Goal: Task Accomplishment & Management: Manage account settings

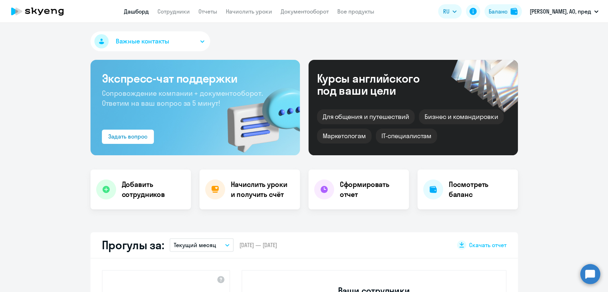
select select "30"
click at [177, 11] on link "Сотрудники" at bounding box center [173, 11] width 32 height 7
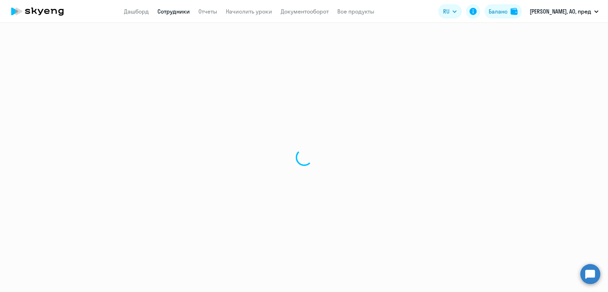
select select "30"
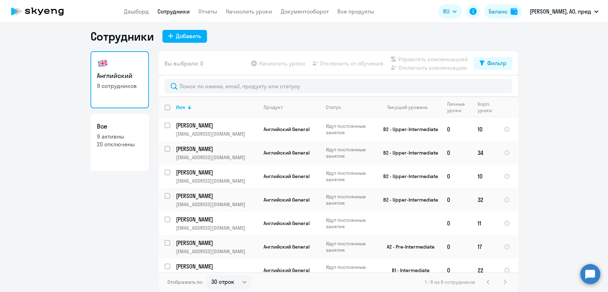
click at [155, 9] on nav "Дашборд Сотрудники Отчеты Начислить уроки Документооборот Все продукты" at bounding box center [249, 11] width 250 height 9
click at [149, 10] on link "Дашборд" at bounding box center [136, 11] width 25 height 7
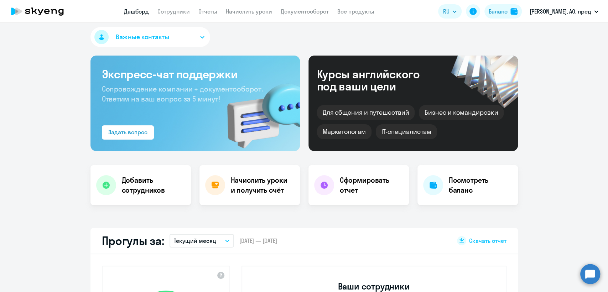
select select "30"
click at [149, 36] on span "Важные контакты" at bounding box center [142, 36] width 53 height 9
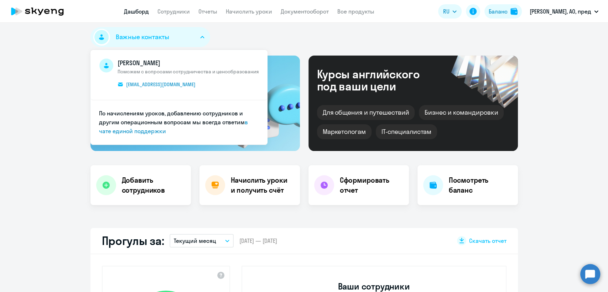
click at [253, 42] on div "Важные контакты [PERSON_NAME] с вопросами сотрудничества и ценообразования [EMA…" at bounding box center [303, 38] width 427 height 23
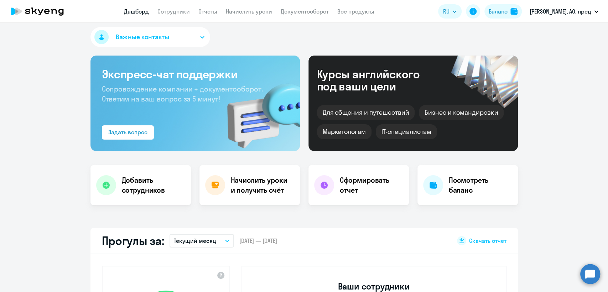
click at [180, 32] on button "Важные контакты" at bounding box center [150, 37] width 120 height 20
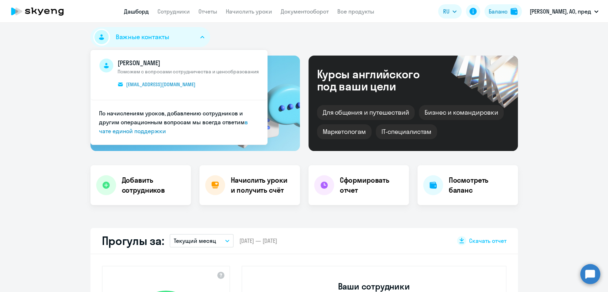
click at [310, 35] on div "Важные контакты [PERSON_NAME] с вопросами сотрудничества и ценообразования [EMA…" at bounding box center [303, 38] width 427 height 23
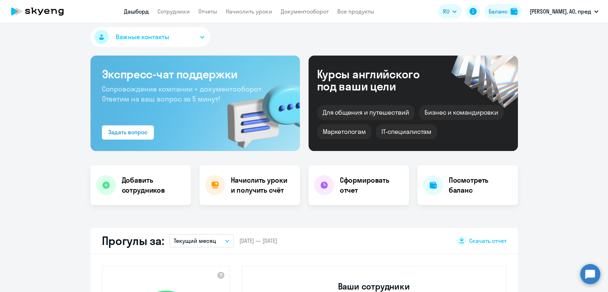
click at [159, 39] on span "Важные контакты" at bounding box center [142, 36] width 53 height 9
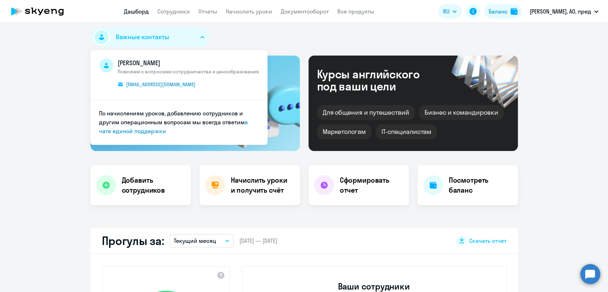
click at [591, 276] on circle at bounding box center [590, 274] width 20 height 20
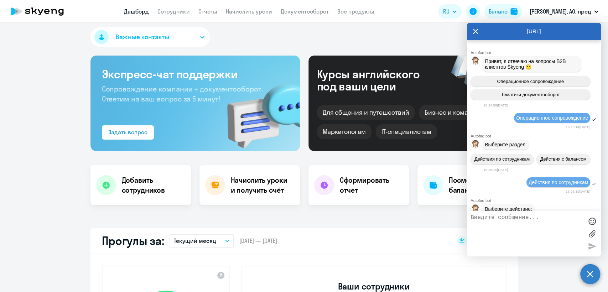
scroll to position [5595, 0]
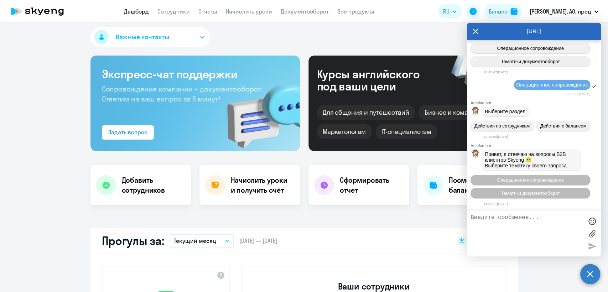
click at [507, 222] on textarea at bounding box center [527, 233] width 113 height 38
click at [185, 10] on link "Сотрудники" at bounding box center [173, 11] width 32 height 7
select select "30"
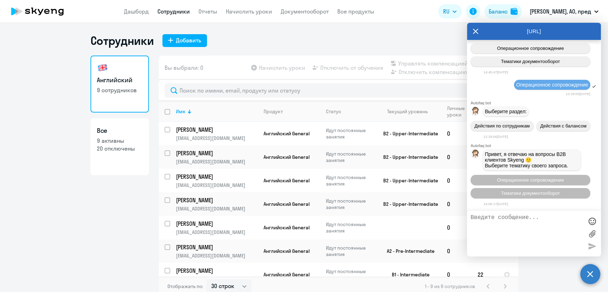
click at [583, 274] on circle at bounding box center [590, 274] width 20 height 20
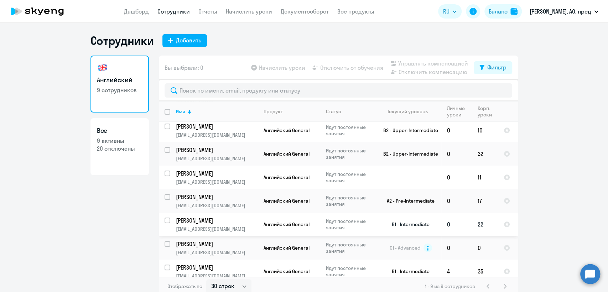
scroll to position [56, 0]
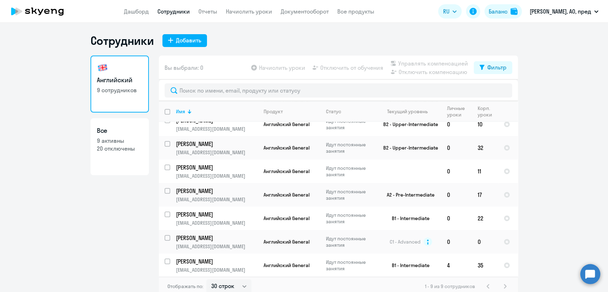
click at [591, 271] on circle at bounding box center [590, 274] width 20 height 20
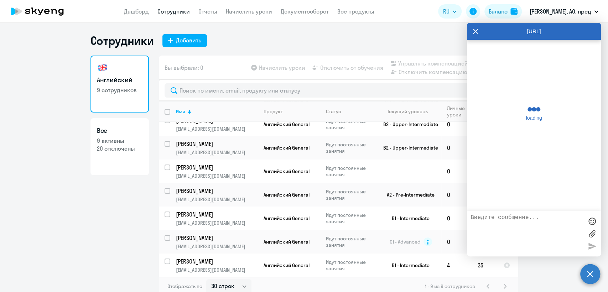
scroll to position [5593, 0]
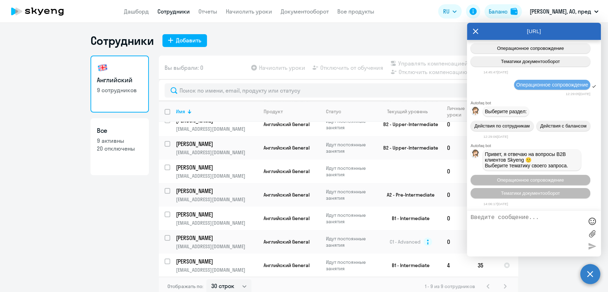
click at [144, 209] on div "Английский 9 сотрудников Все 9 активны 20 отключены" at bounding box center [119, 174] width 58 height 237
click at [593, 275] on circle at bounding box center [590, 274] width 20 height 20
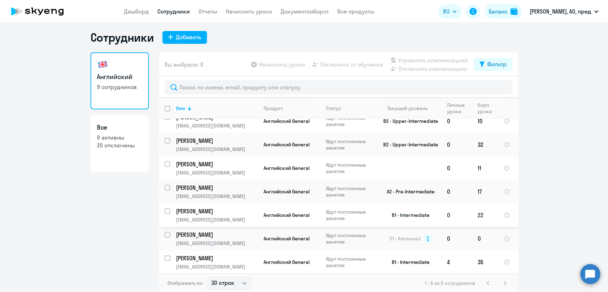
scroll to position [4, 0]
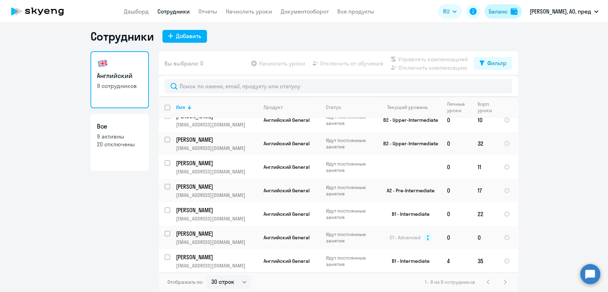
click at [508, 11] on div "Баланс" at bounding box center [498, 11] width 19 height 9
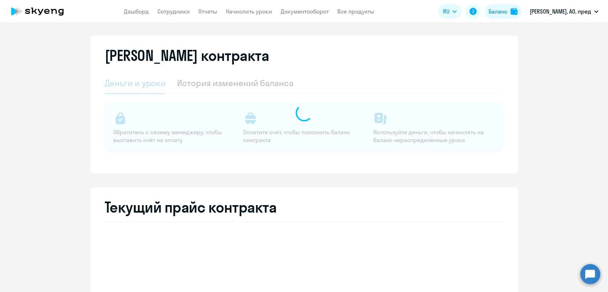
select select "english_adult_not_native_speaker"
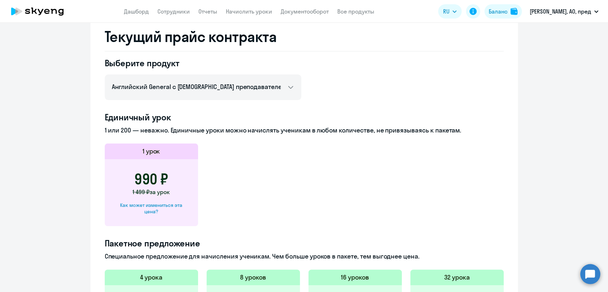
scroll to position [281, 0]
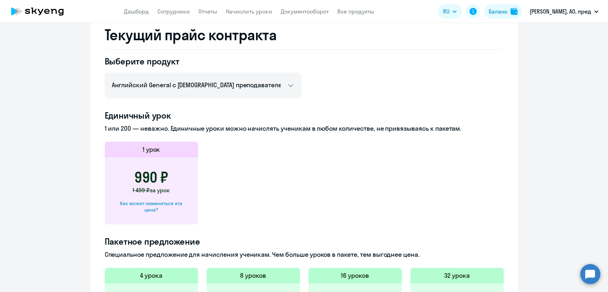
click at [170, 206] on div "Как может измениться эта цена?" at bounding box center [151, 206] width 71 height 13
select select "english_adult_not_native_speaker"
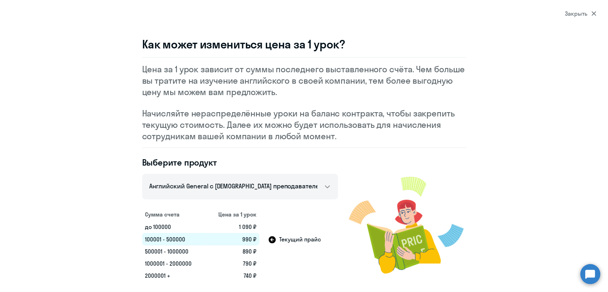
click at [563, 12] on section "Закрыть Как может измениться цена за 1 урок? Цена за 1 урок зависит от суммы по…" at bounding box center [304, 146] width 608 height 292
click at [568, 15] on div "Закрыть" at bounding box center [580, 13] width 31 height 9
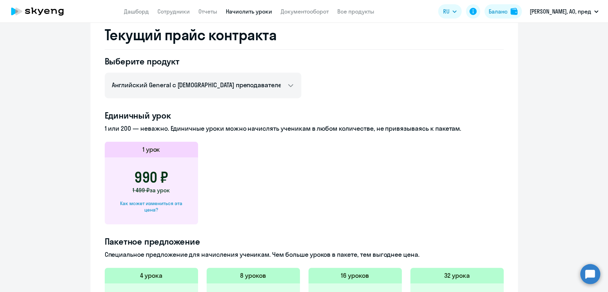
drag, startPoint x: 229, startPoint y: 12, endPoint x: 237, endPoint y: 9, distance: 8.3
click at [230, 12] on nav "Дашборд Сотрудники Отчеты Начислить уроки Документооборот Все продукты" at bounding box center [249, 11] width 250 height 9
click at [239, 9] on link "Начислить уроки" at bounding box center [249, 11] width 46 height 7
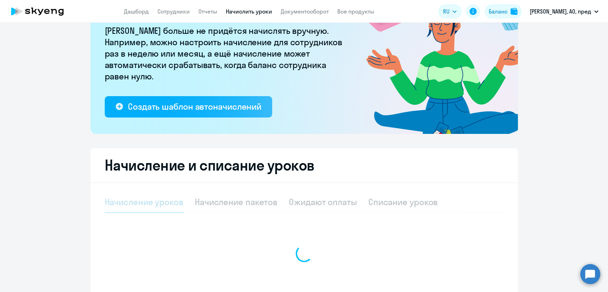
select select "10"
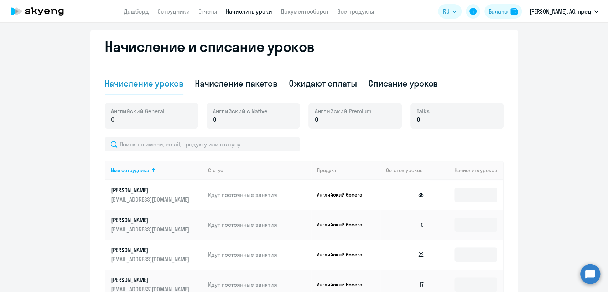
scroll to position [185, 0]
click at [263, 85] on div "Начисление пакетов" at bounding box center [236, 82] width 83 height 11
select select "10"
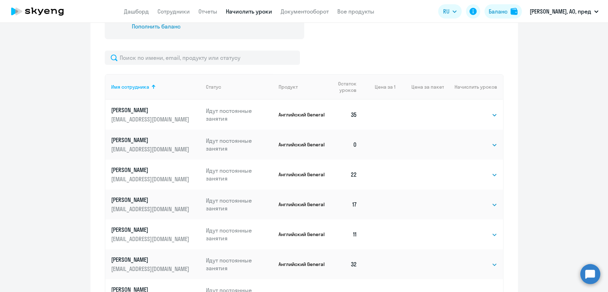
scroll to position [343, 0]
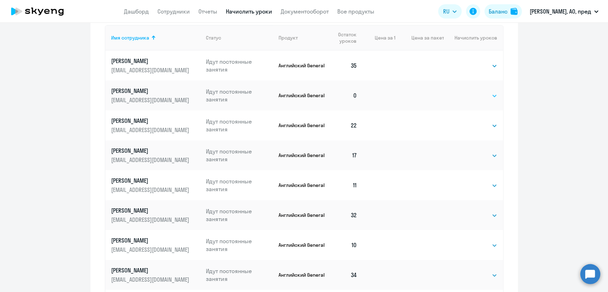
click at [480, 97] on select "Выбрать 4 8 16 32 64 96 128" at bounding box center [482, 96] width 29 height 9
select select "32"
click at [468, 92] on select "Выбрать 4 8 16 32 64 96 128" at bounding box center [482, 96] width 29 height 9
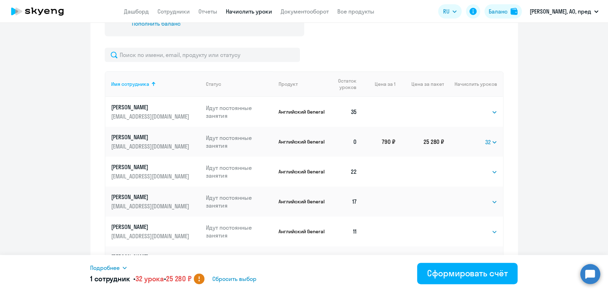
scroll to position [224, 0]
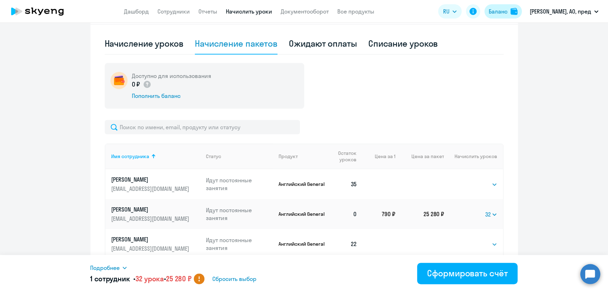
click at [508, 13] on div "Баланс" at bounding box center [498, 11] width 19 height 9
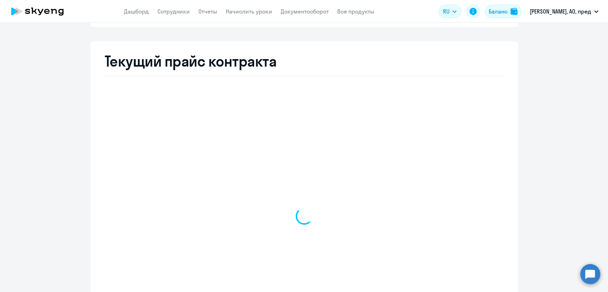
select select "english_adult_not_native_speaker"
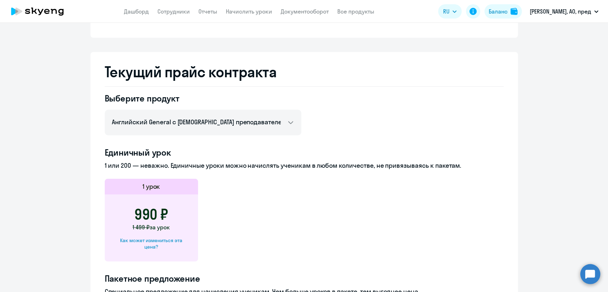
scroll to position [284, 0]
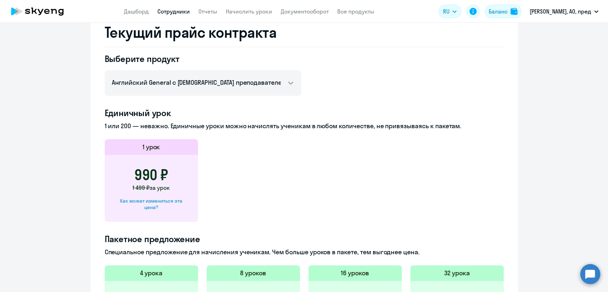
click at [185, 9] on link "Сотрудники" at bounding box center [173, 11] width 32 height 7
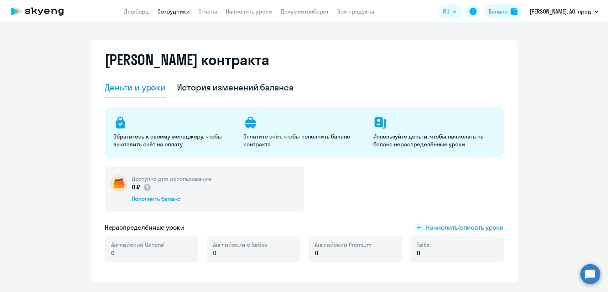
select select "30"
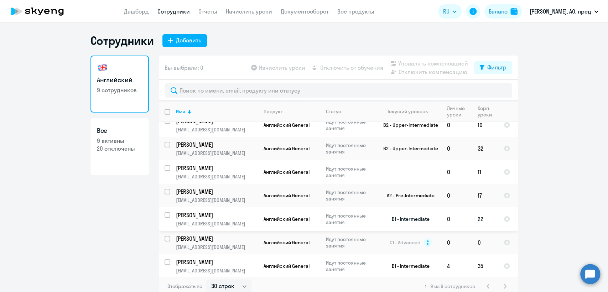
scroll to position [56, 0]
click at [587, 271] on circle at bounding box center [590, 274] width 20 height 20
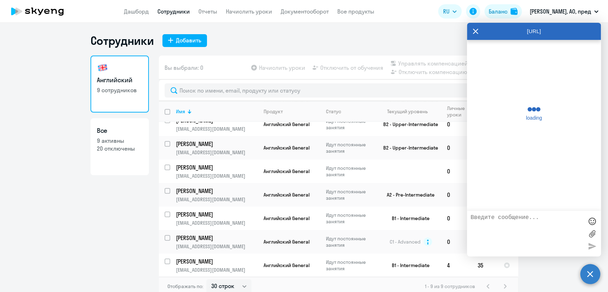
scroll to position [5593, 0]
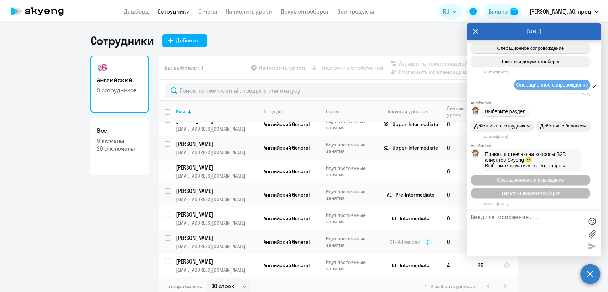
click at [490, 224] on textarea at bounding box center [527, 233] width 113 height 38
click at [234, 38] on div "Сотрудники Добавить" at bounding box center [303, 40] width 427 height 14
click at [494, 224] on textarea at bounding box center [527, 233] width 113 height 38
click at [593, 275] on circle at bounding box center [590, 274] width 20 height 20
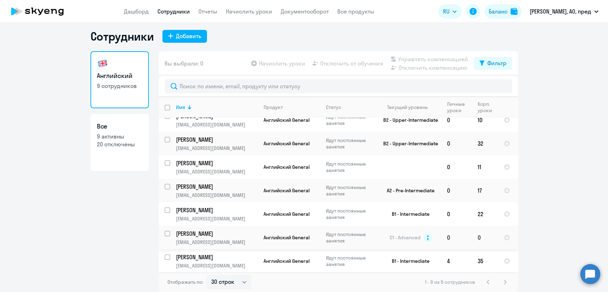
scroll to position [17, 0]
